Goal: Information Seeking & Learning: Compare options

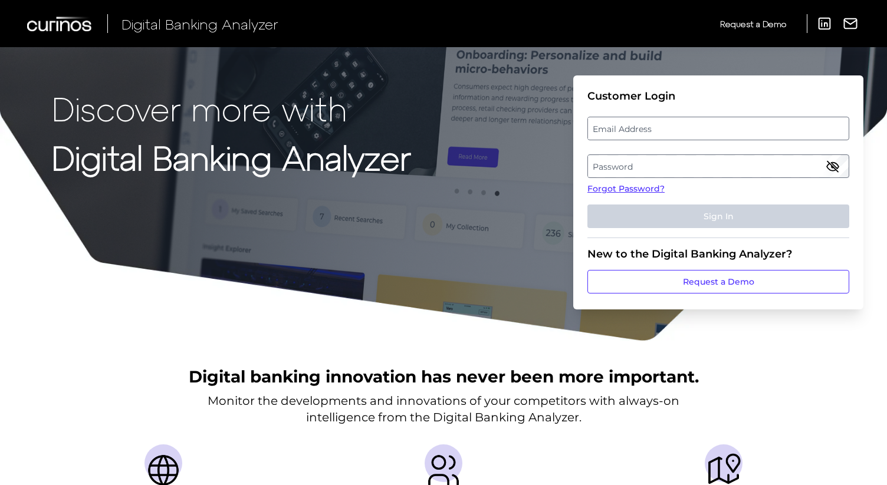
click at [641, 129] on label "Email Address" at bounding box center [718, 128] width 260 height 21
click at [641, 129] on input "email" at bounding box center [718, 129] width 262 height 24
type input "[PERSON_NAME][EMAIL_ADDRESS][PERSON_NAME][DOMAIN_NAME]"
click at [670, 168] on label "Password" at bounding box center [718, 166] width 260 height 21
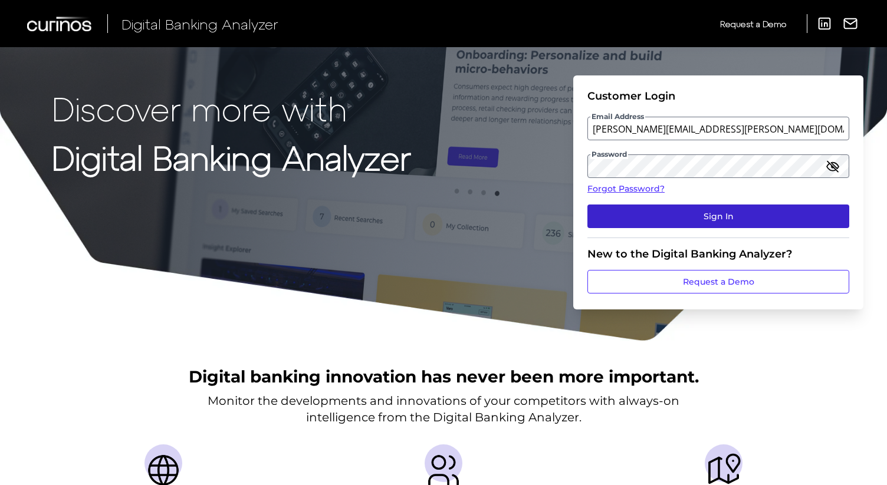
click at [726, 216] on button "Sign In" at bounding box center [718, 217] width 262 height 24
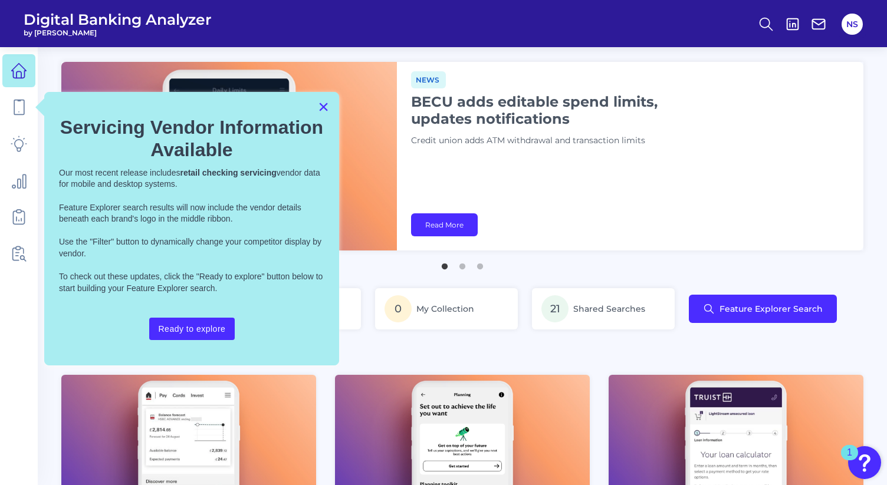
click at [324, 108] on button "×" at bounding box center [323, 106] width 11 height 19
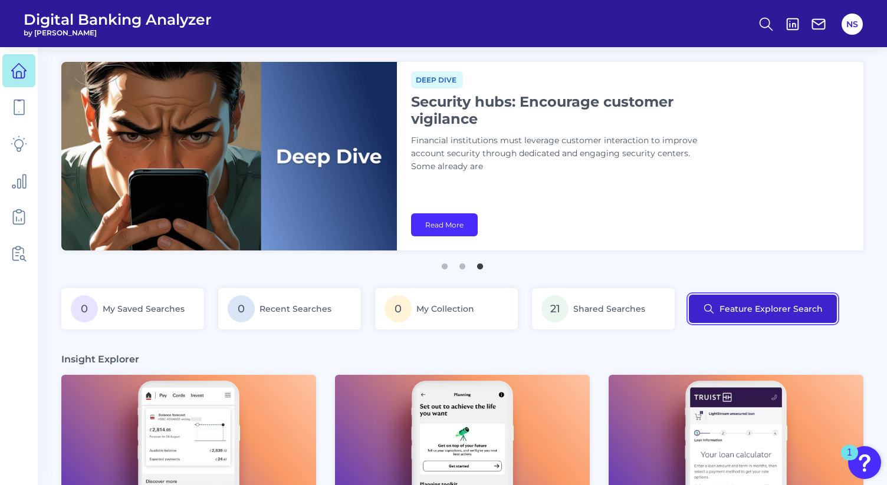
click at [722, 310] on button "Feature Explorer Search" at bounding box center [763, 309] width 148 height 28
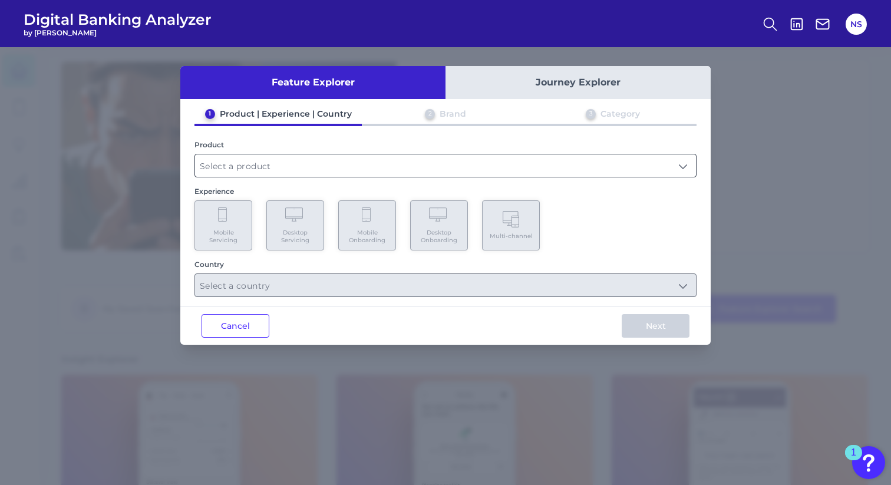
click at [654, 164] on input "text" at bounding box center [445, 165] width 501 height 22
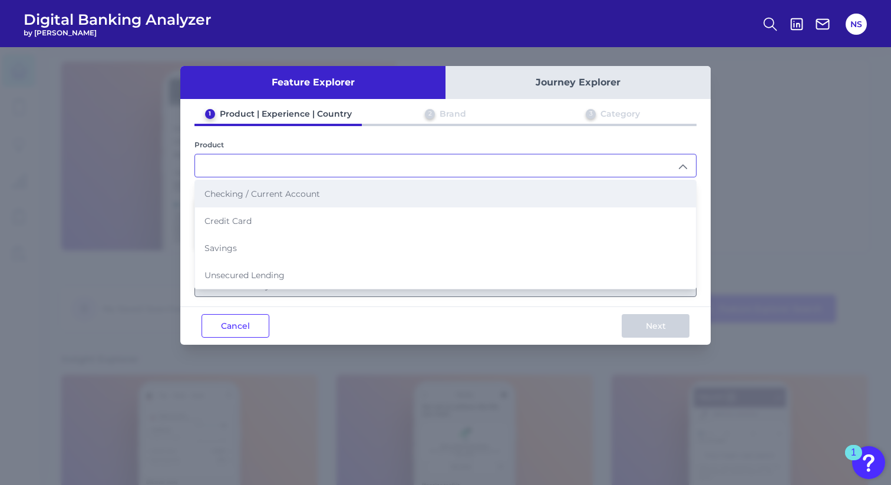
click at [460, 203] on li "Checking / Current Account" at bounding box center [445, 193] width 501 height 27
type input "Checking / Current Account"
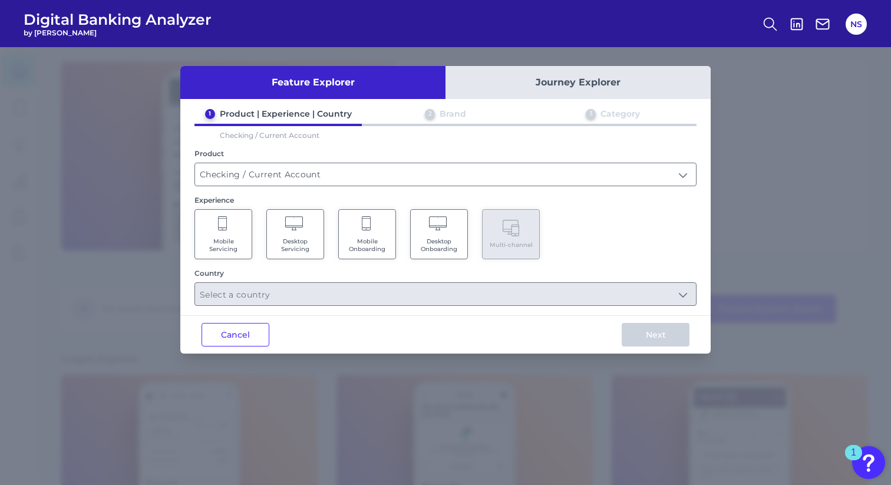
click at [227, 226] on icon at bounding box center [223, 224] width 11 height 17
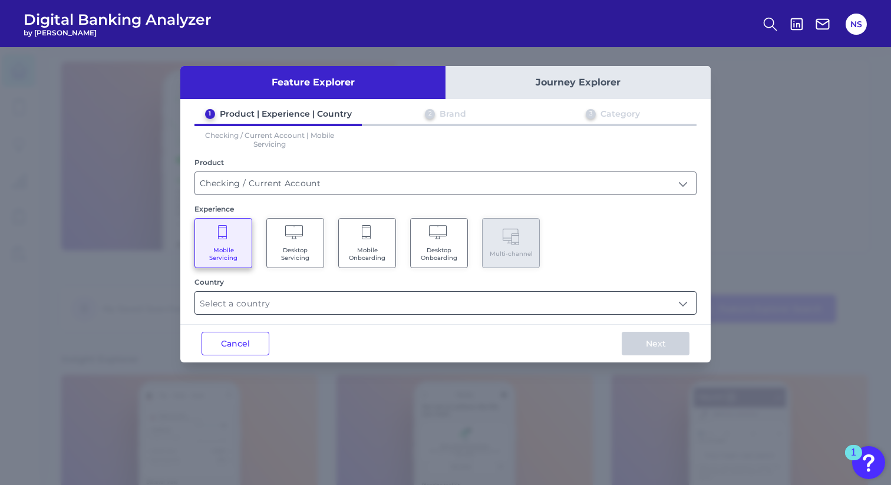
click at [647, 298] on input "text" at bounding box center [445, 303] width 501 height 22
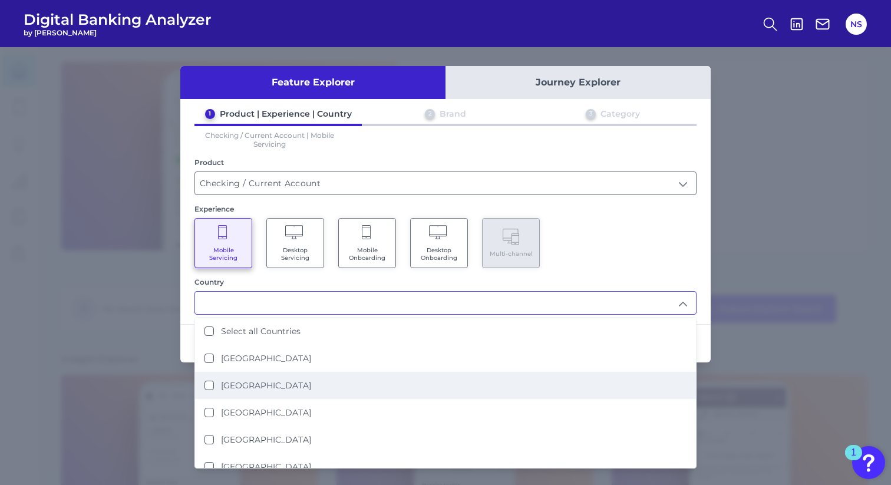
click at [310, 376] on li "[GEOGRAPHIC_DATA]" at bounding box center [445, 385] width 501 height 27
type input "[GEOGRAPHIC_DATA]"
click at [618, 241] on div "Mobile Servicing Desktop Servicing Mobile Onboarding Desktop Onboarding Multi-c…" at bounding box center [446, 243] width 502 height 50
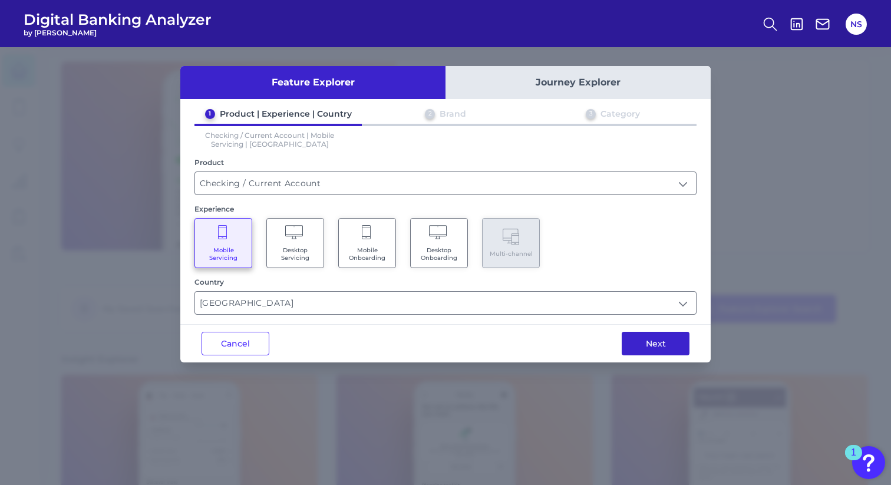
click at [645, 341] on button "Next" at bounding box center [656, 344] width 68 height 24
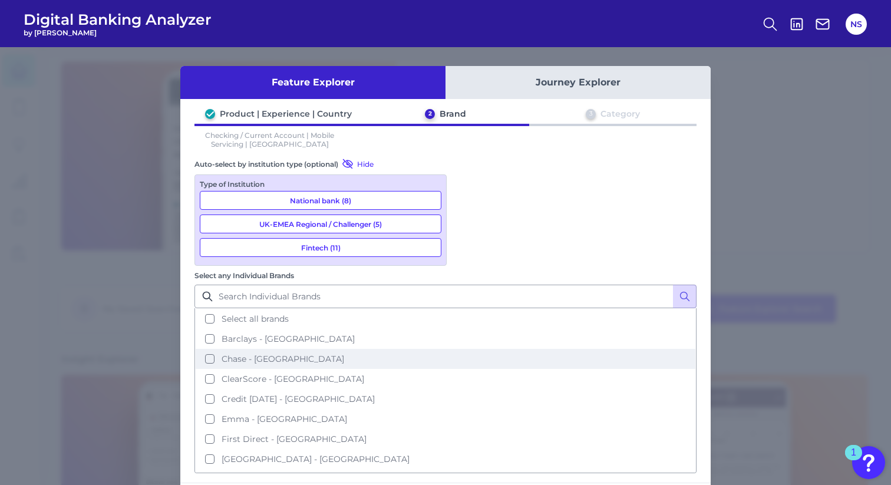
click at [471, 349] on button "Chase - [GEOGRAPHIC_DATA]" at bounding box center [446, 359] width 500 height 20
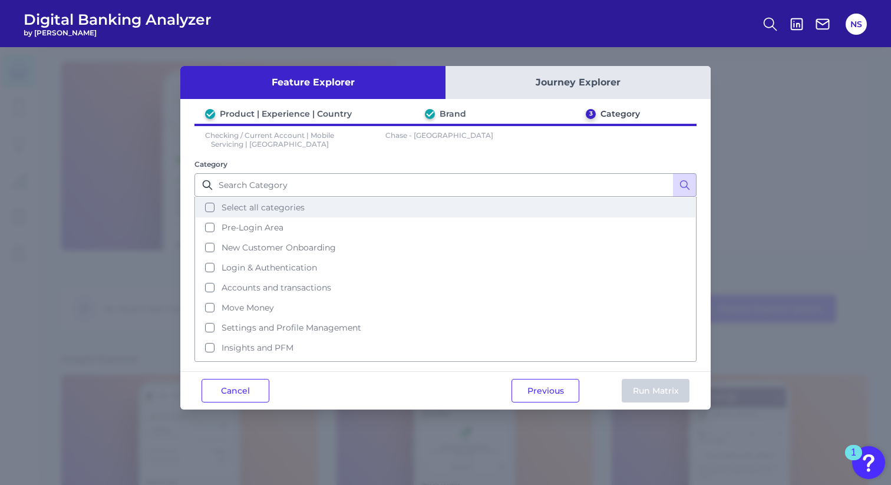
click at [210, 206] on button "Select all categories" at bounding box center [446, 208] width 500 height 20
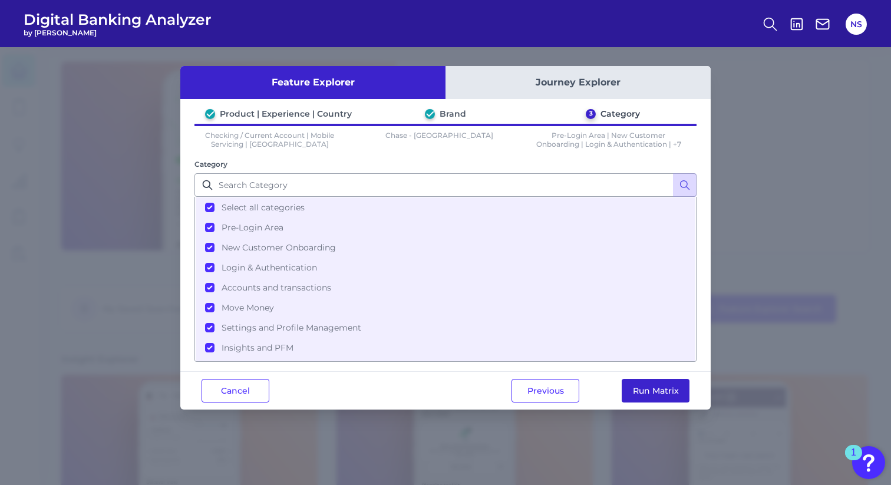
click at [648, 390] on button "Run Matrix" at bounding box center [656, 391] width 68 height 24
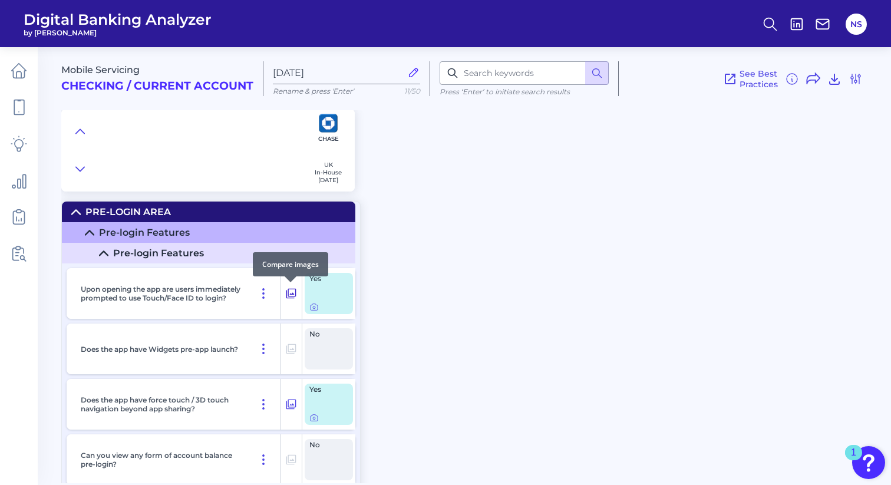
click at [295, 295] on icon at bounding box center [291, 294] width 12 height 14
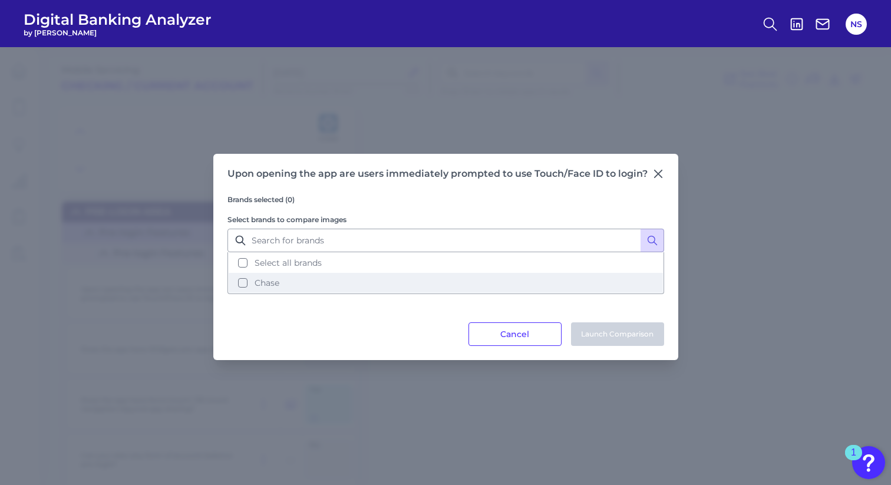
click at [264, 282] on span "Chase" at bounding box center [267, 283] width 25 height 11
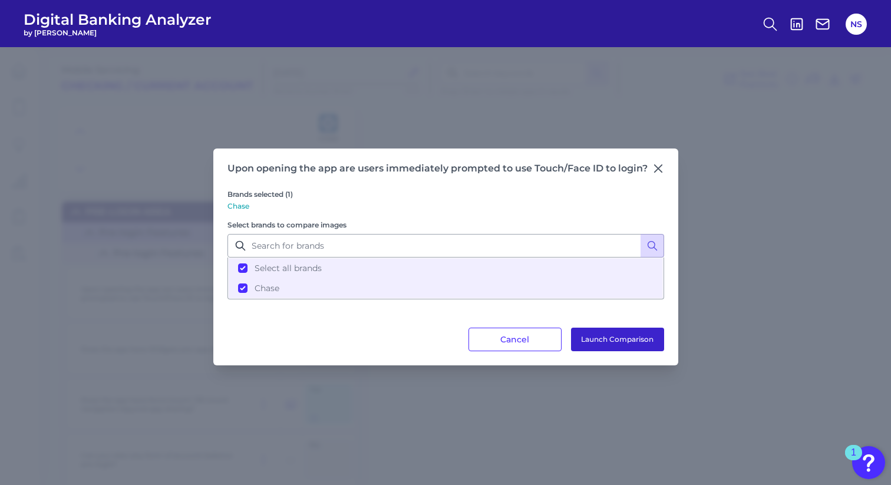
click at [591, 336] on button "Launch Comparison" at bounding box center [617, 340] width 93 height 24
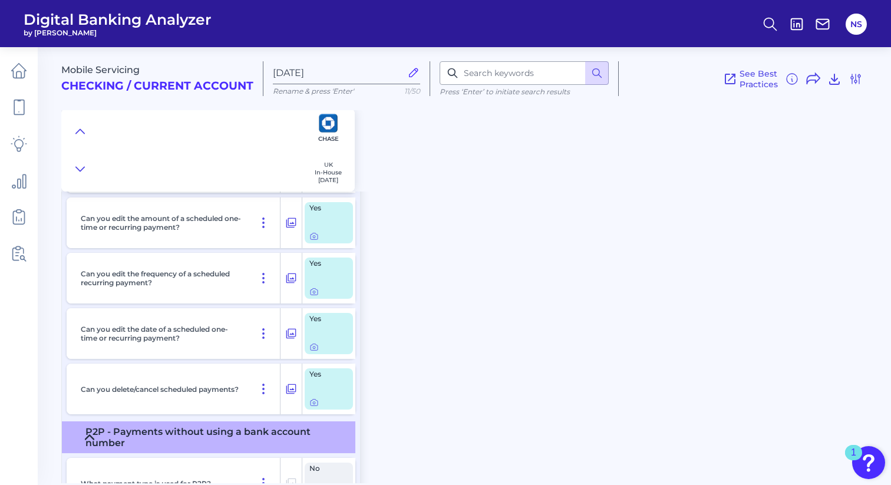
scroll to position [6700, 0]
